Goal: Communication & Community: Participate in discussion

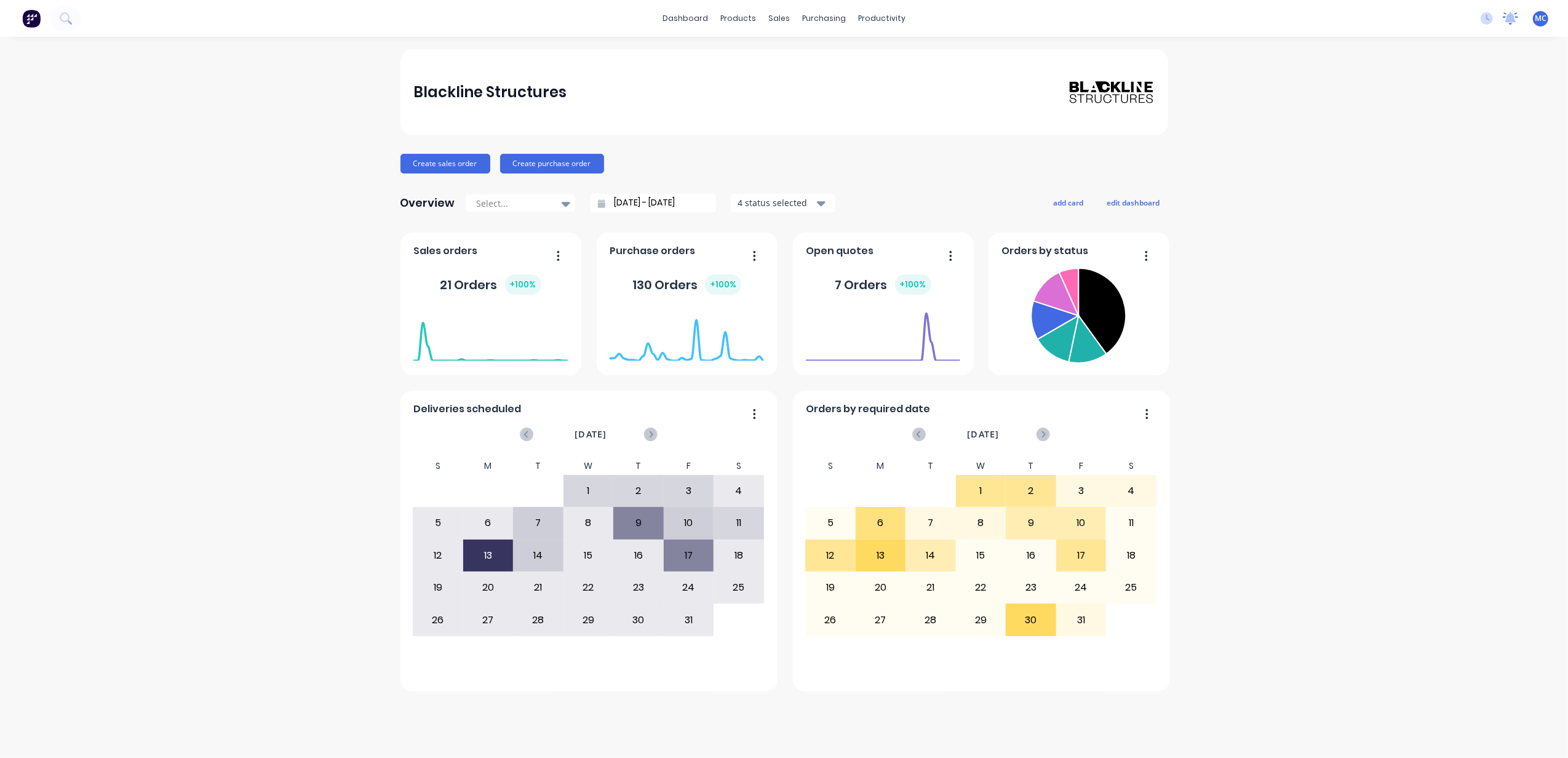
click at [1513, 15] on icon at bounding box center [1510, 17] width 11 height 10
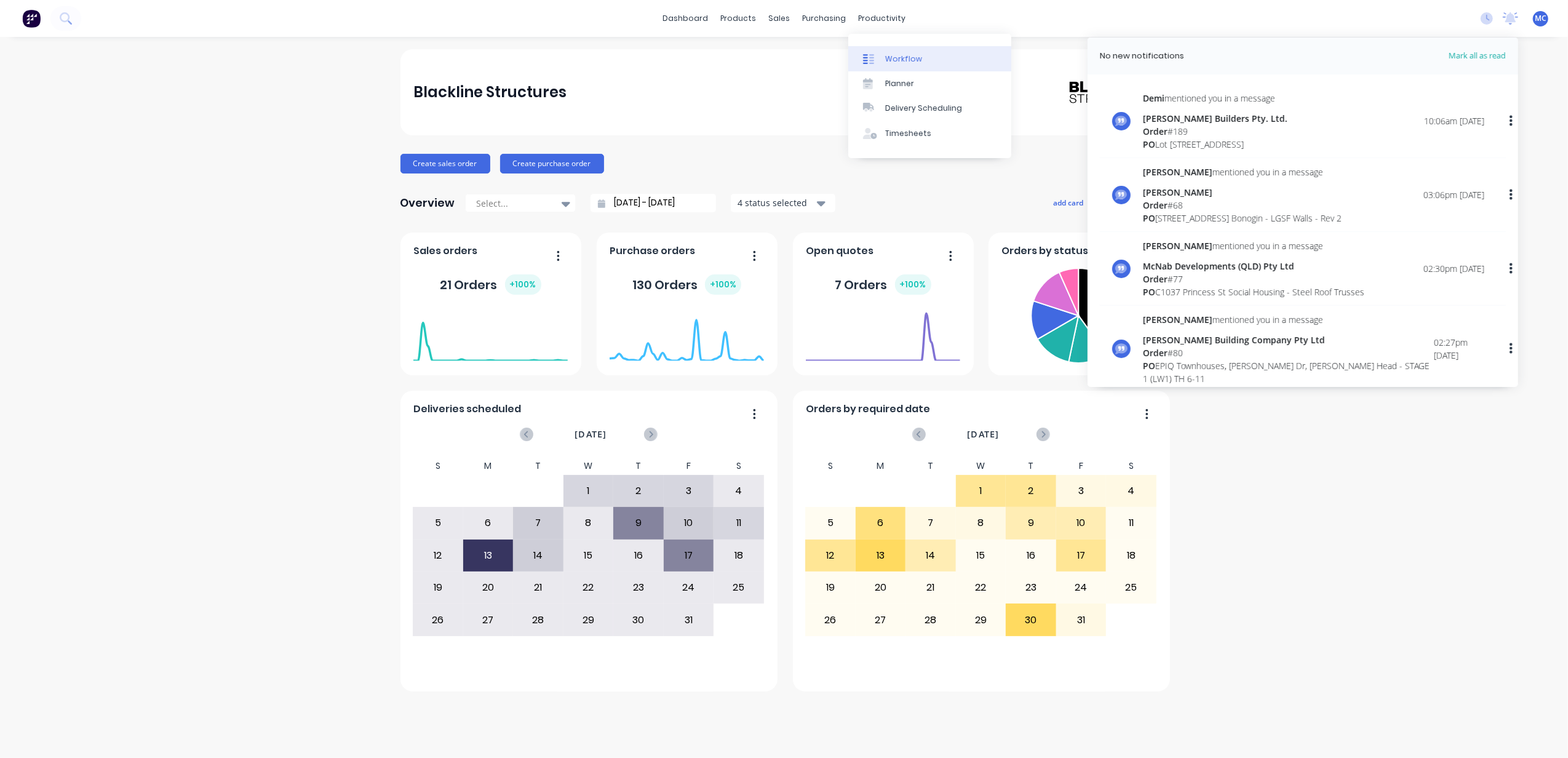
click at [911, 54] on div "Workflow" at bounding box center [904, 59] width 37 height 11
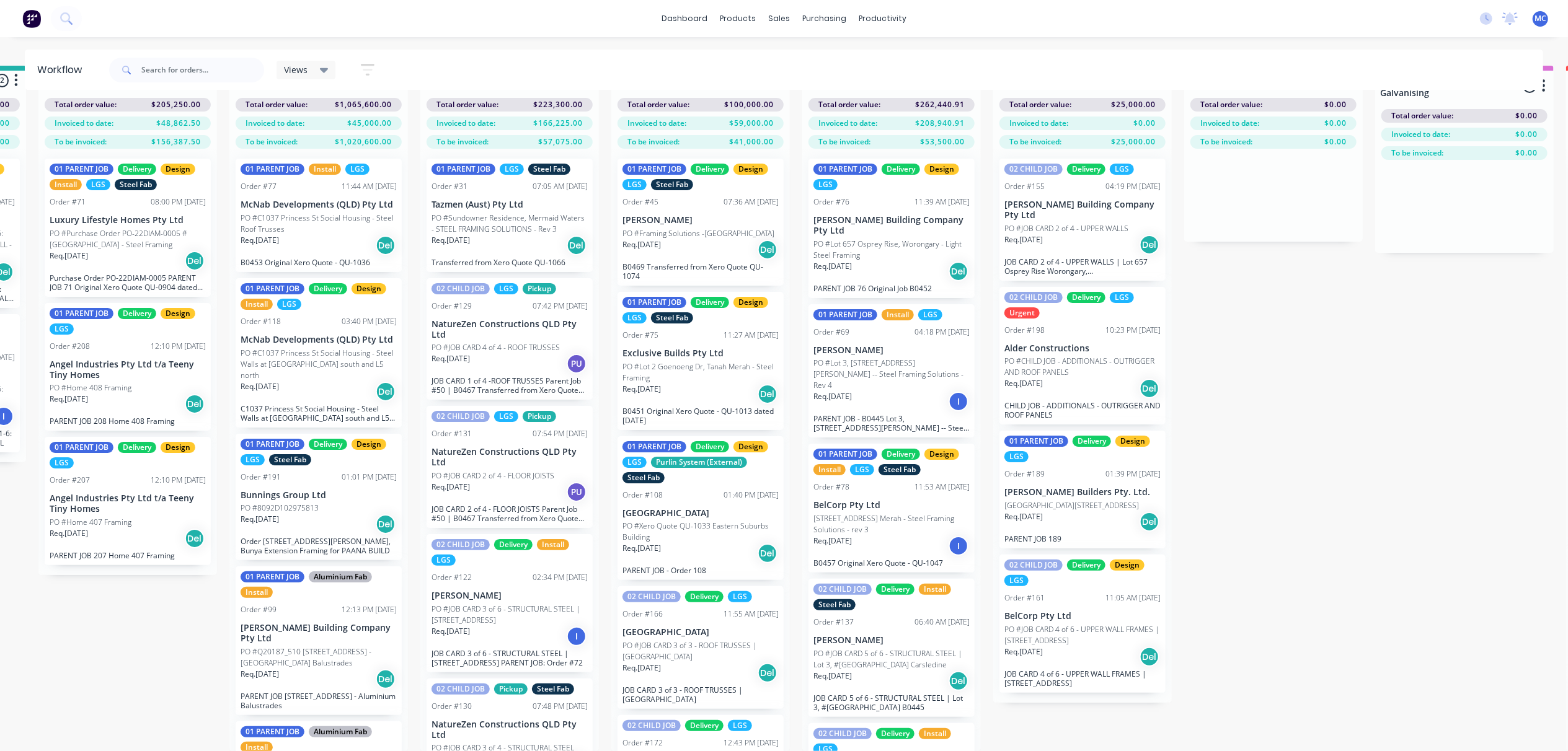
scroll to position [0, 370]
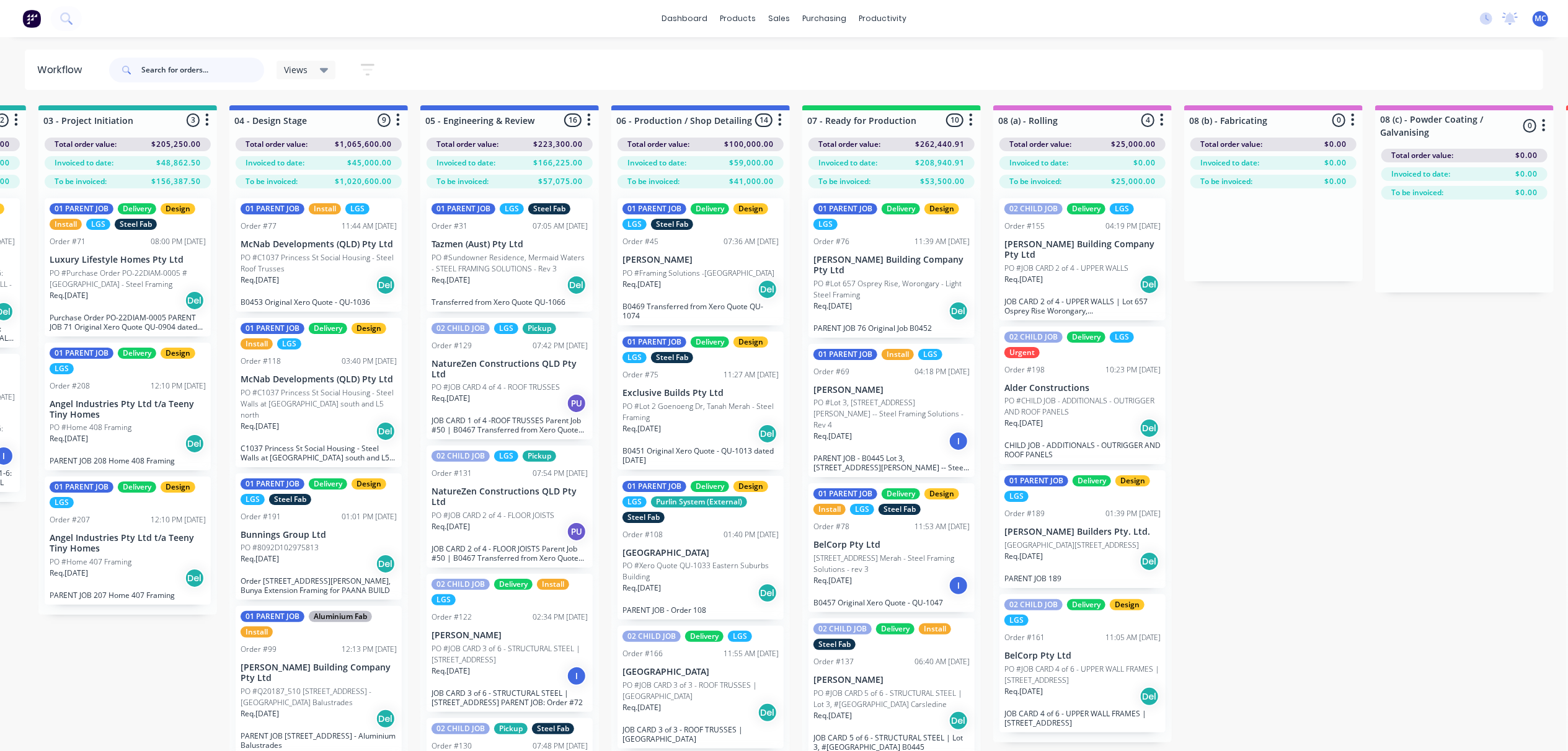
click at [154, 58] on input "text" at bounding box center [203, 70] width 123 height 25
type input "cowell"
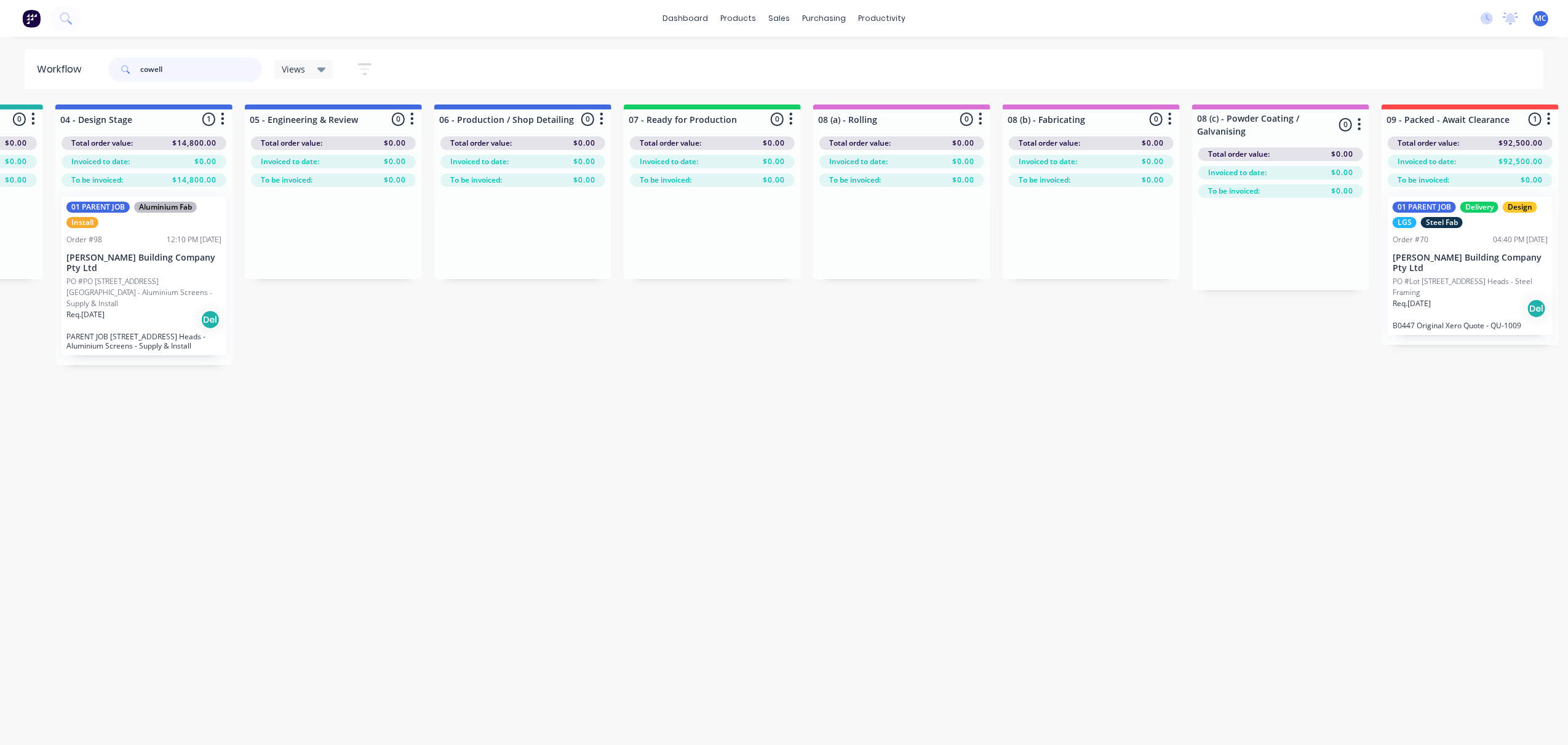
scroll to position [0, 926]
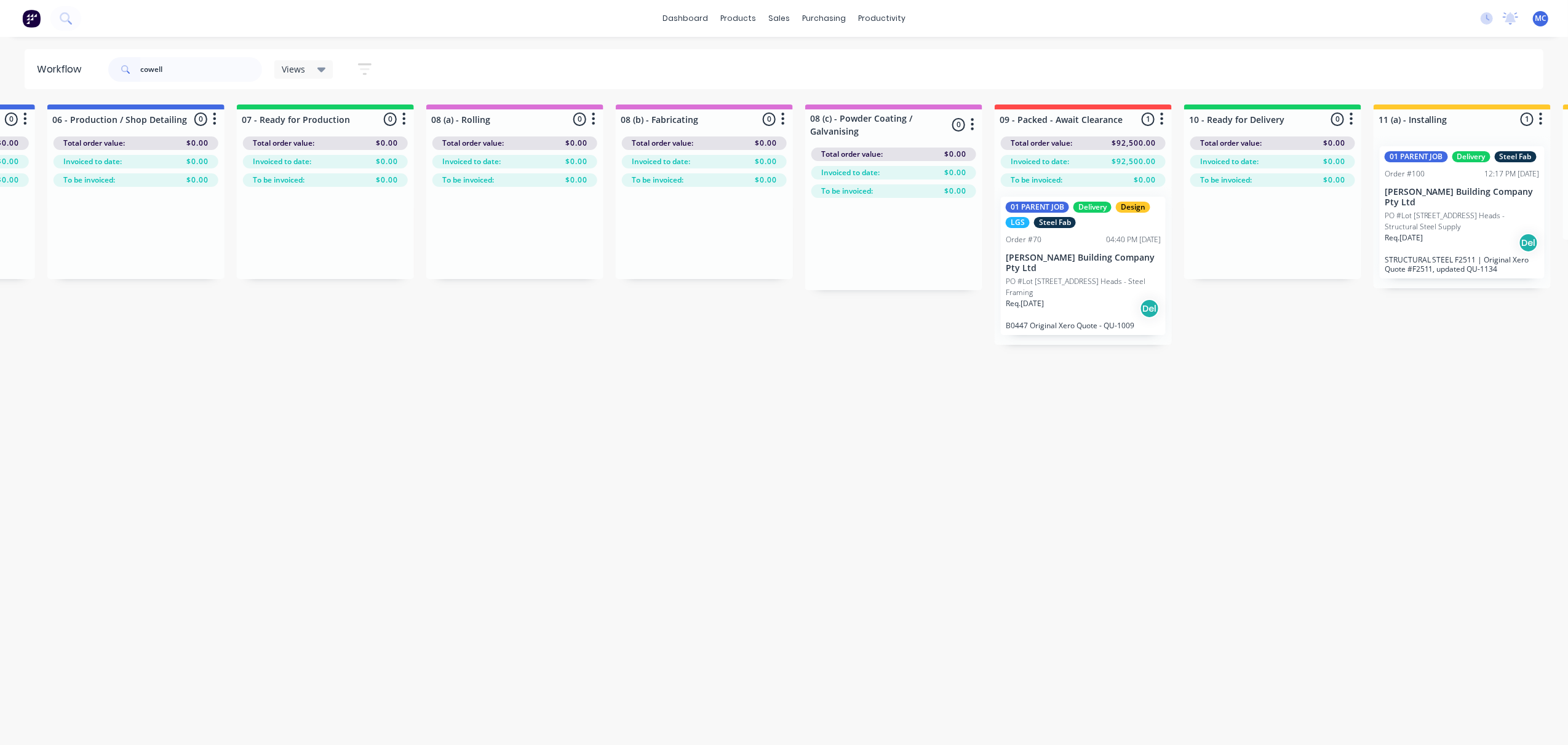
click at [1031, 276] on p "PO #Lot [STREET_ADDRESS] Heads - Steel Framing" at bounding box center [1083, 287] width 155 height 22
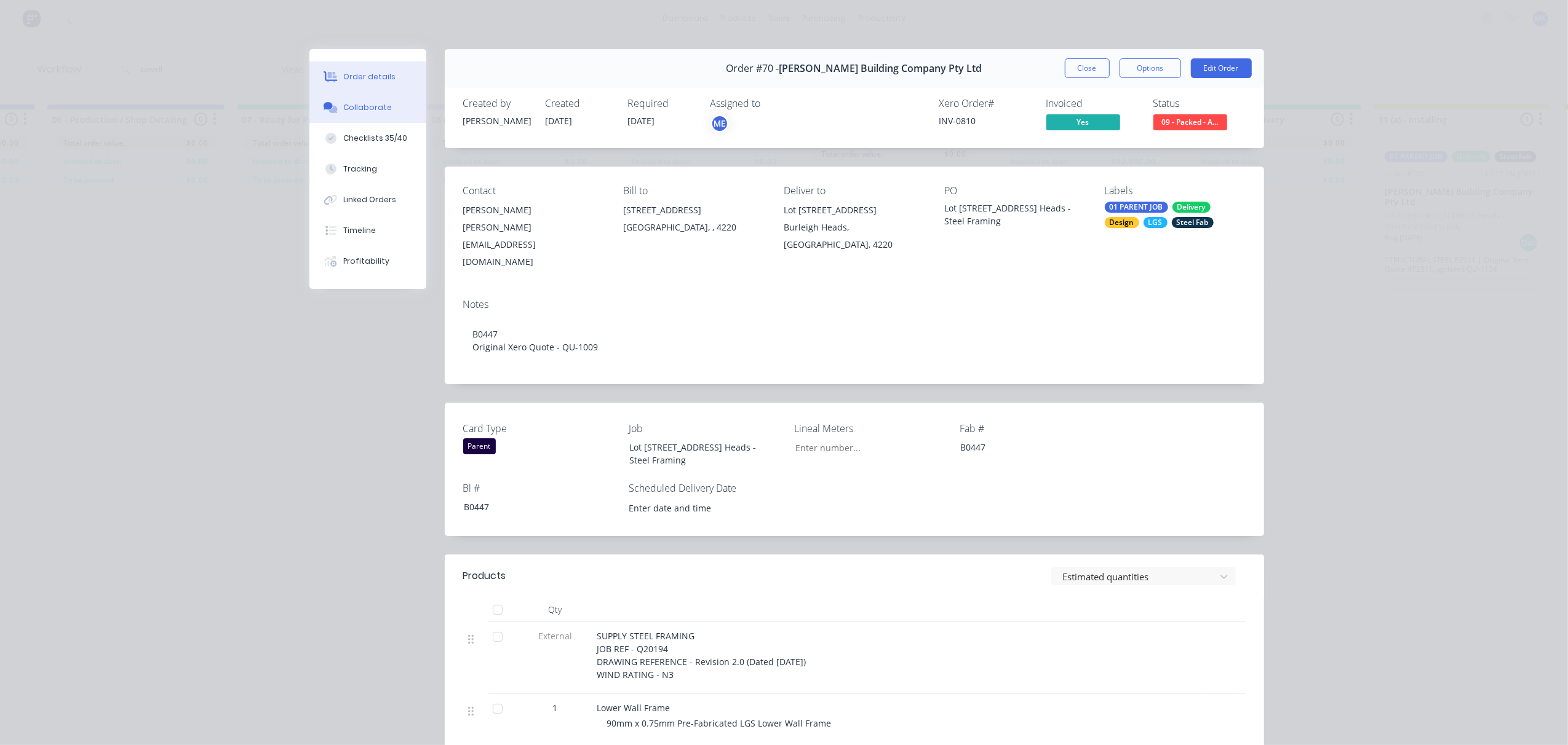
click at [369, 102] on div "Collaborate" at bounding box center [368, 107] width 48 height 11
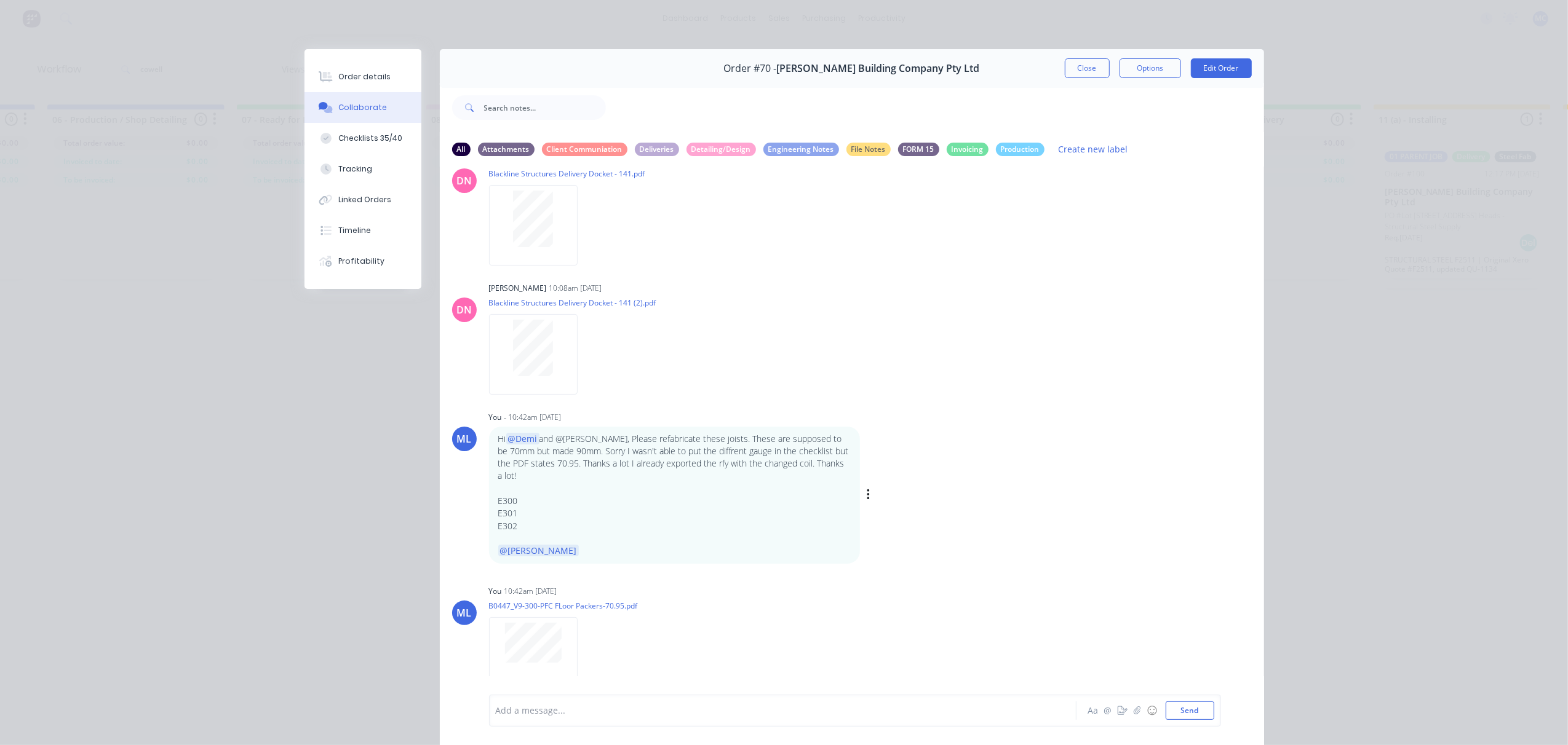
scroll to position [1913, 0]
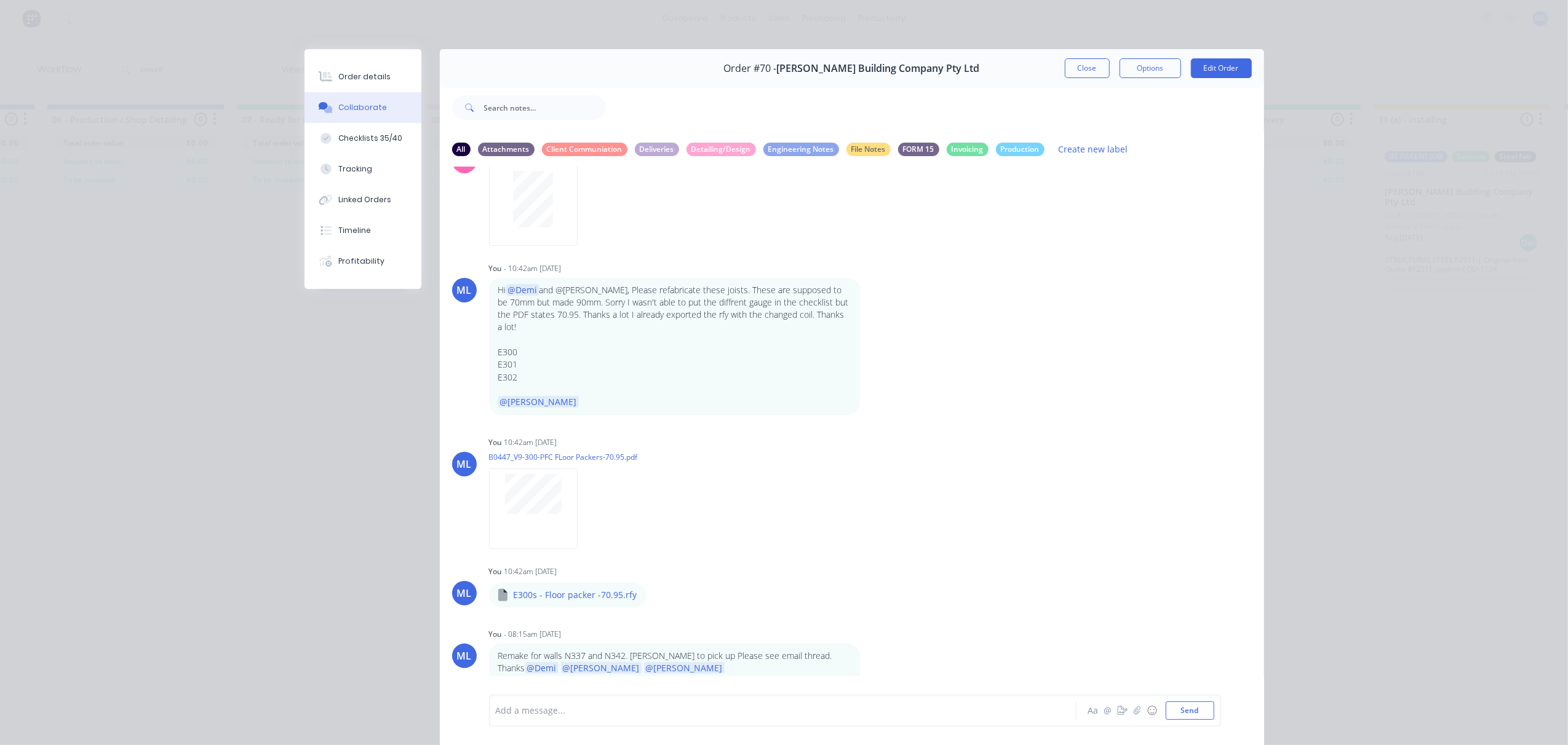
click at [587, 713] on div at bounding box center [766, 711] width 538 height 13
click at [936, 719] on div "Client approved new walls. Please let them know when its ready for pick up. Tha…" at bounding box center [765, 711] width 539 height 18
click at [1191, 713] on button "Send" at bounding box center [1190, 711] width 48 height 18
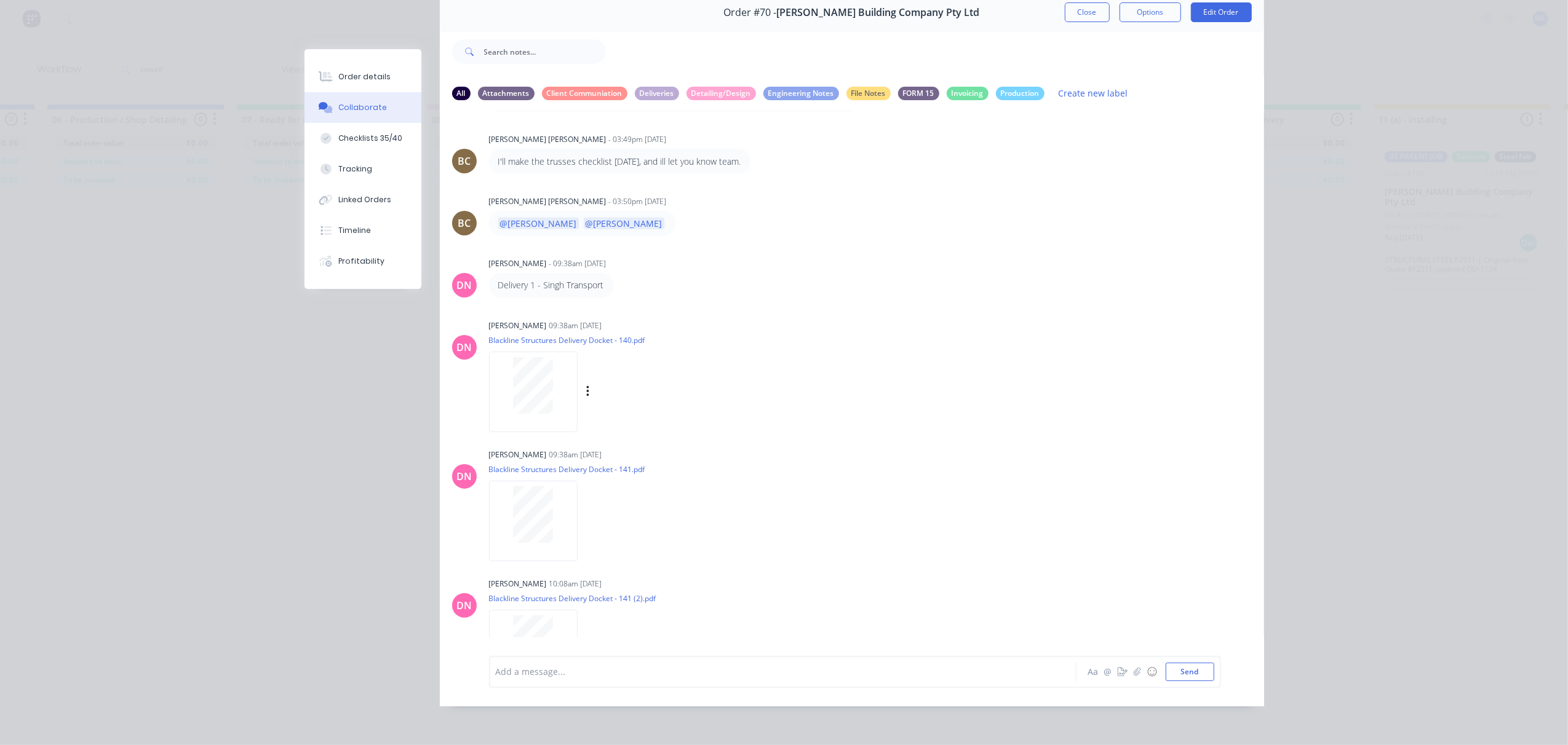
scroll to position [839, 0]
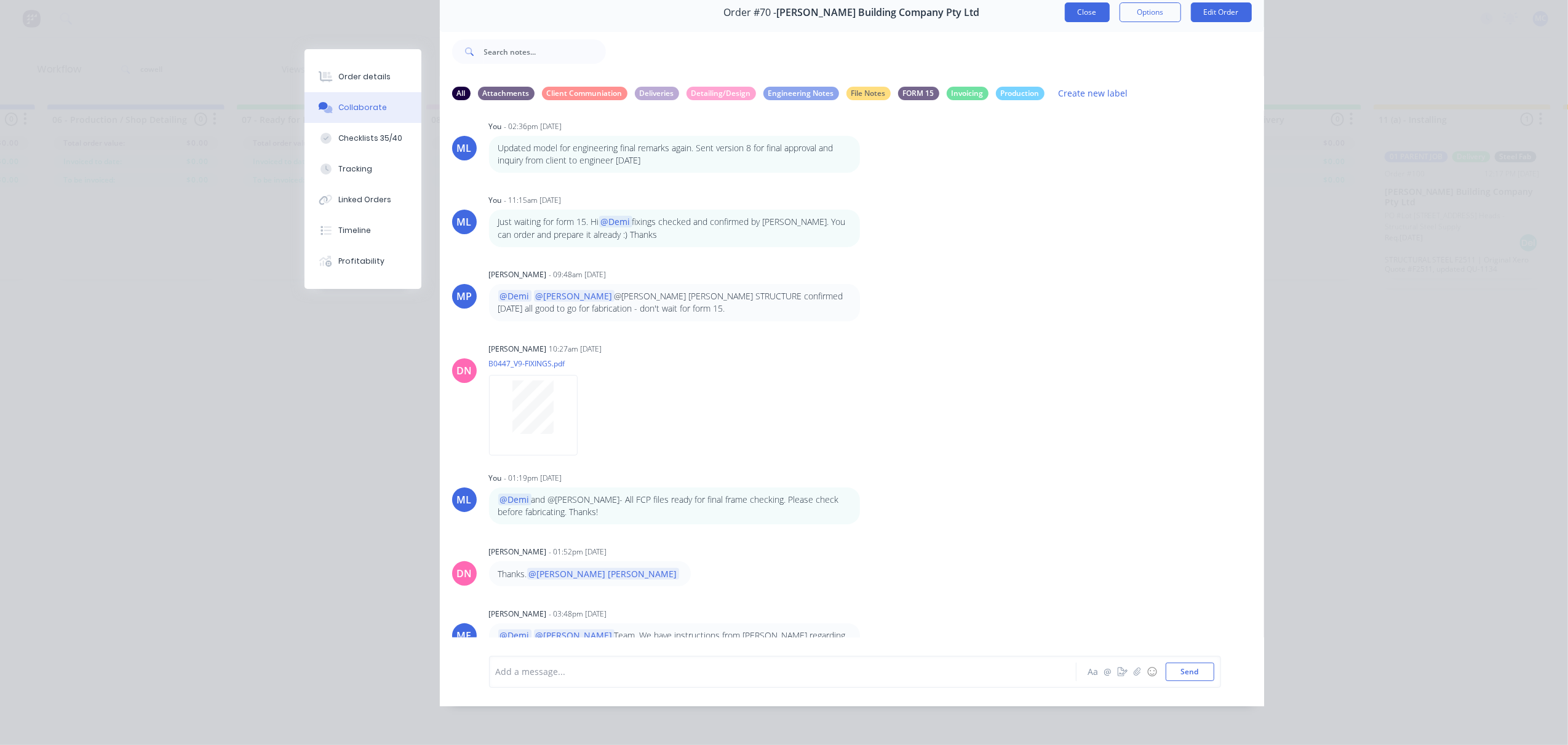
click at [1076, 3] on button "Close" at bounding box center [1087, 12] width 45 height 20
